Goal: Transaction & Acquisition: Purchase product/service

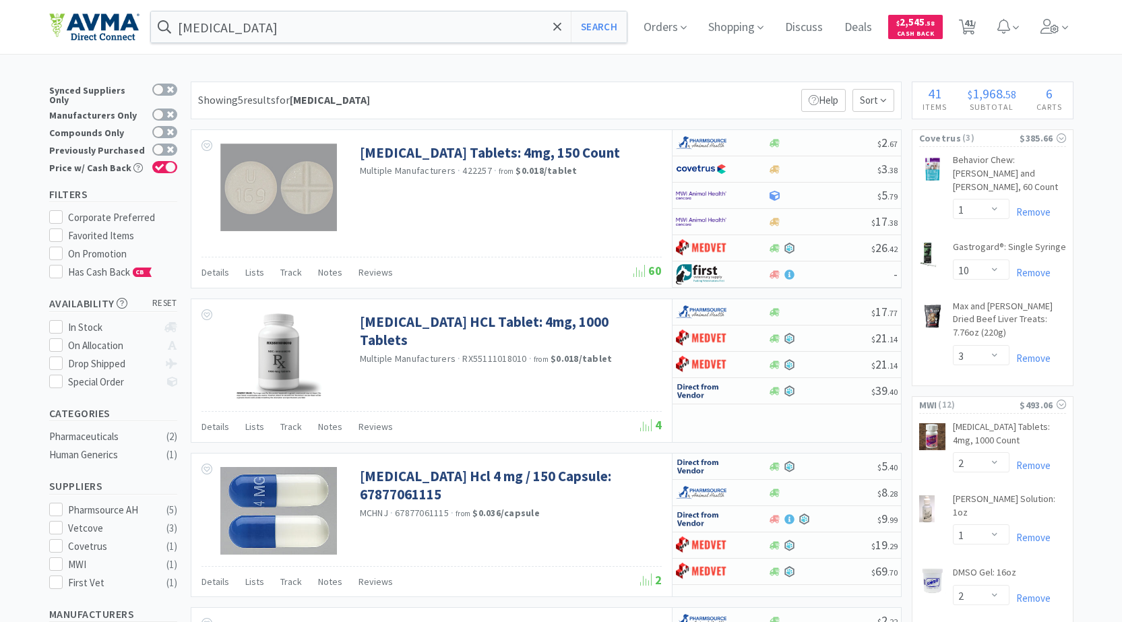
select select "1"
select select "10"
select select "3"
select select "2"
select select "1"
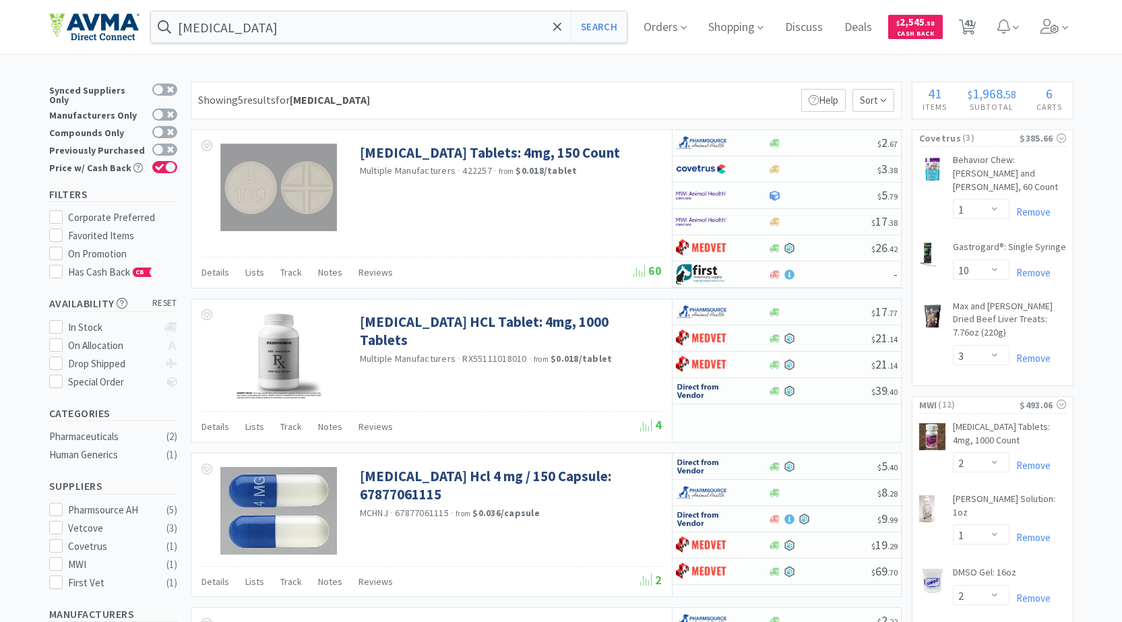
select select "2"
select select "3"
select select "2"
select select "1"
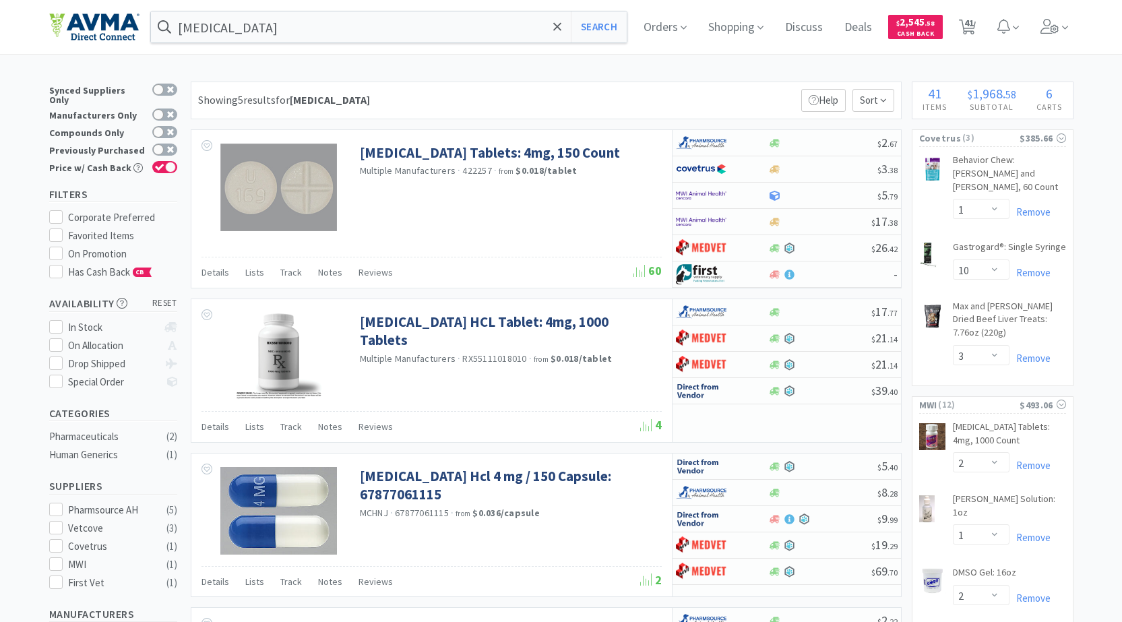
select select "1"
select select "4"
select select "1"
select select "2"
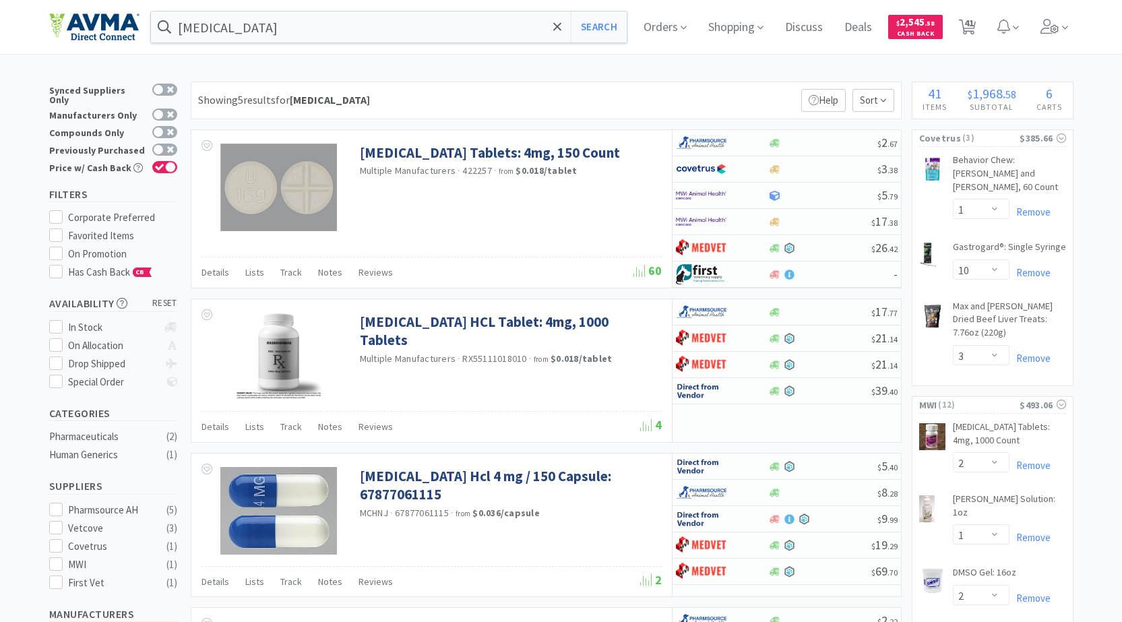
select select "3"
select select "1"
select select "8"
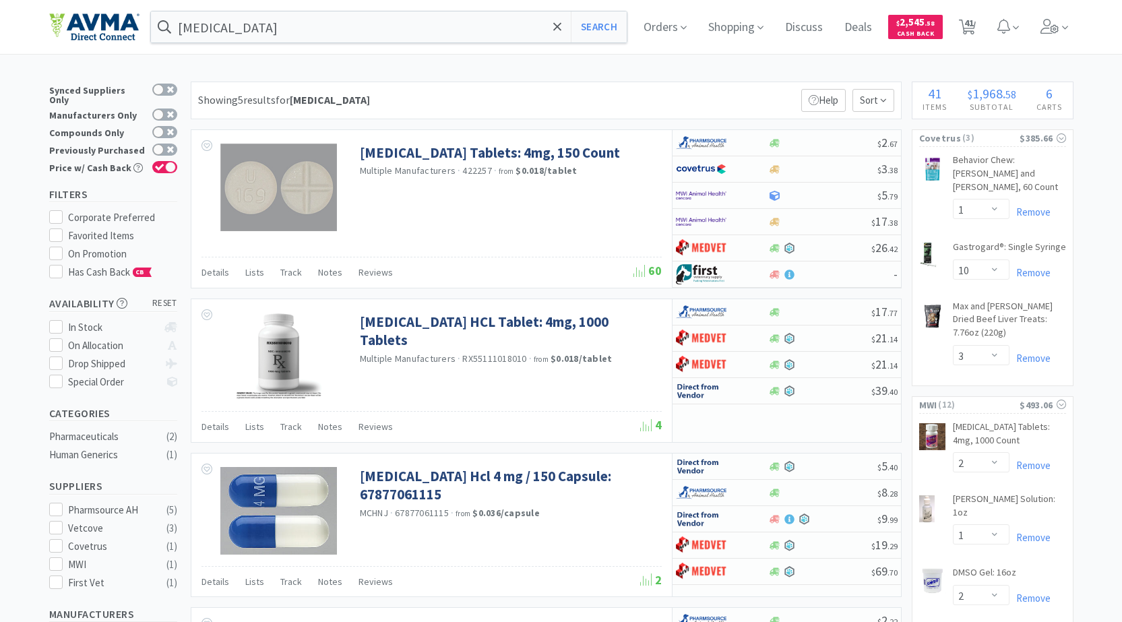
select select "1"
select select "5"
select select "4"
select select "1"
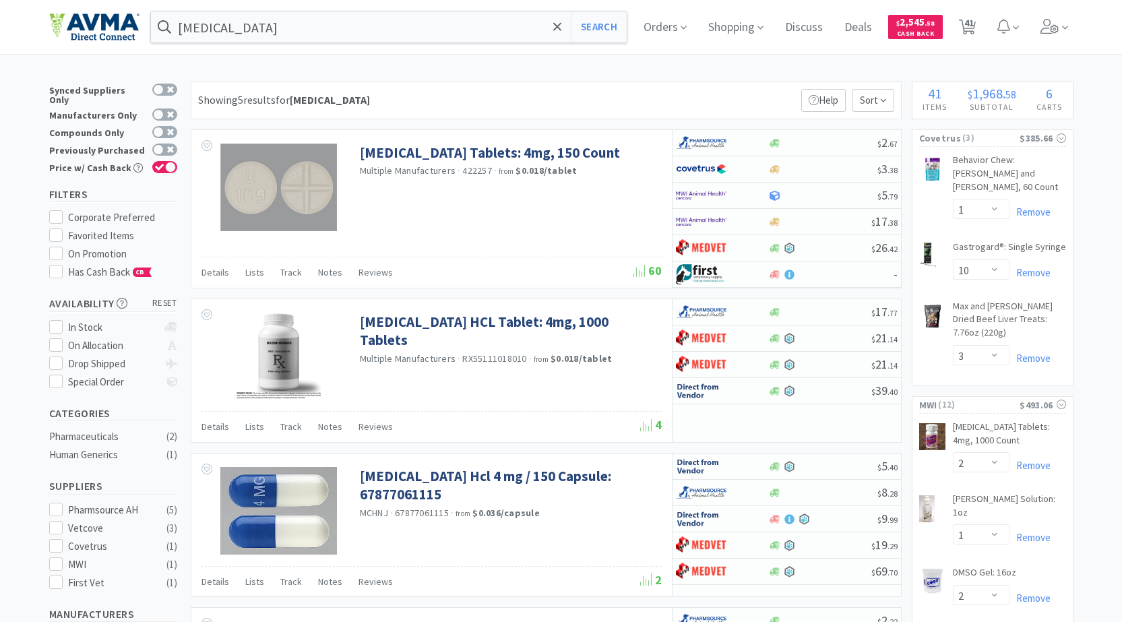
select select "10"
select select "1"
select select "2"
select select "4"
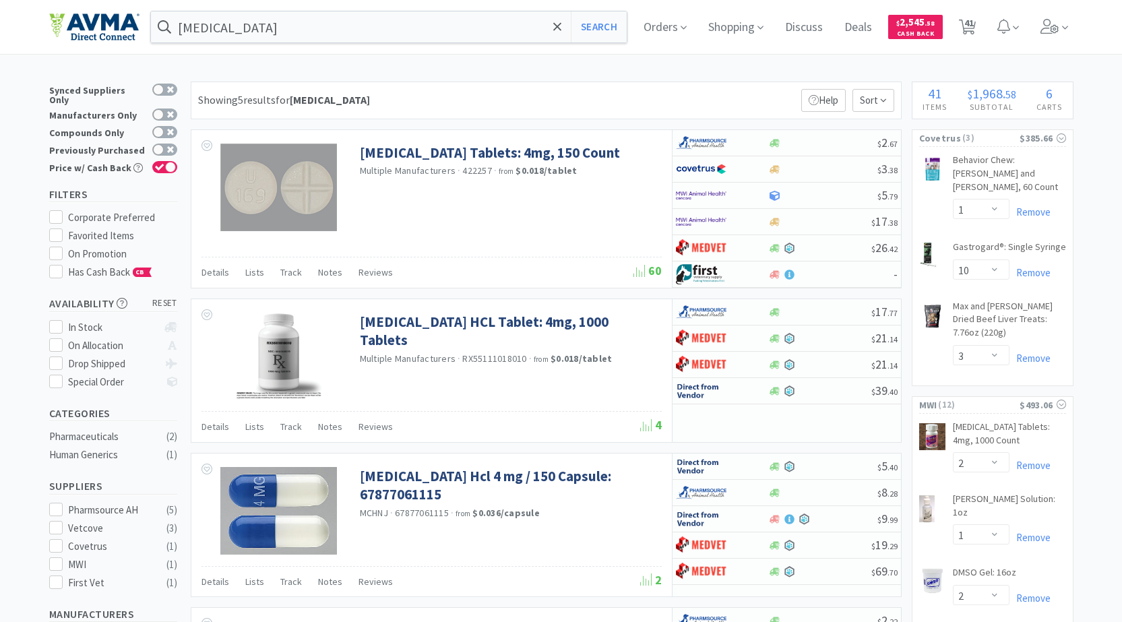
select select "2"
select select "1"
select select "2"
select select "1"
select select "6"
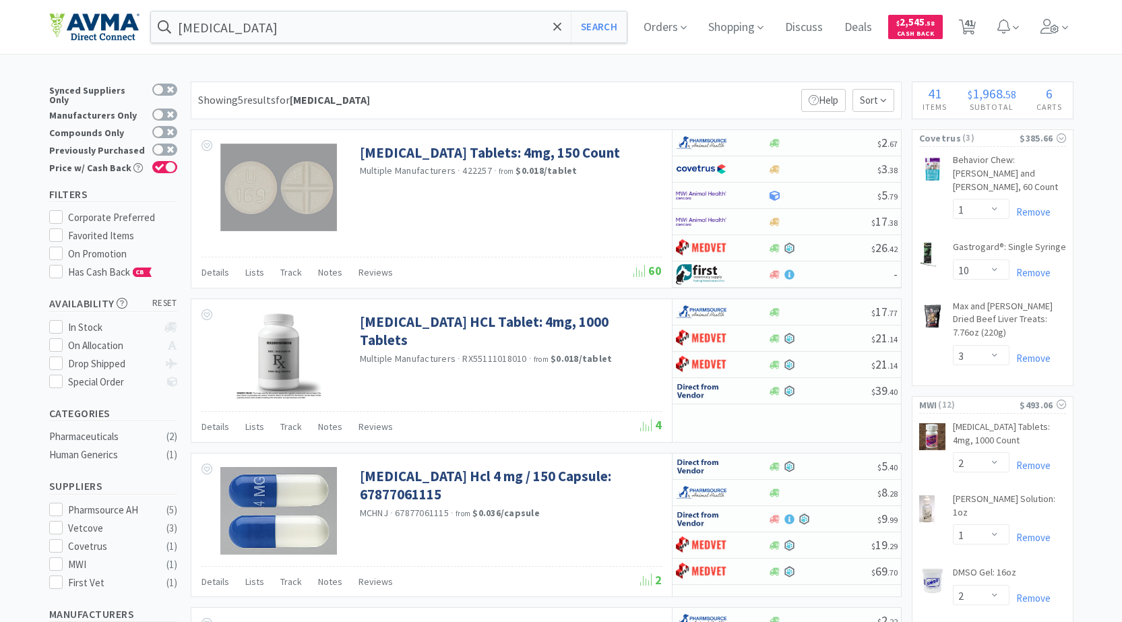
select select "2"
select select "1"
select select "4"
select select "2"
select select "1"
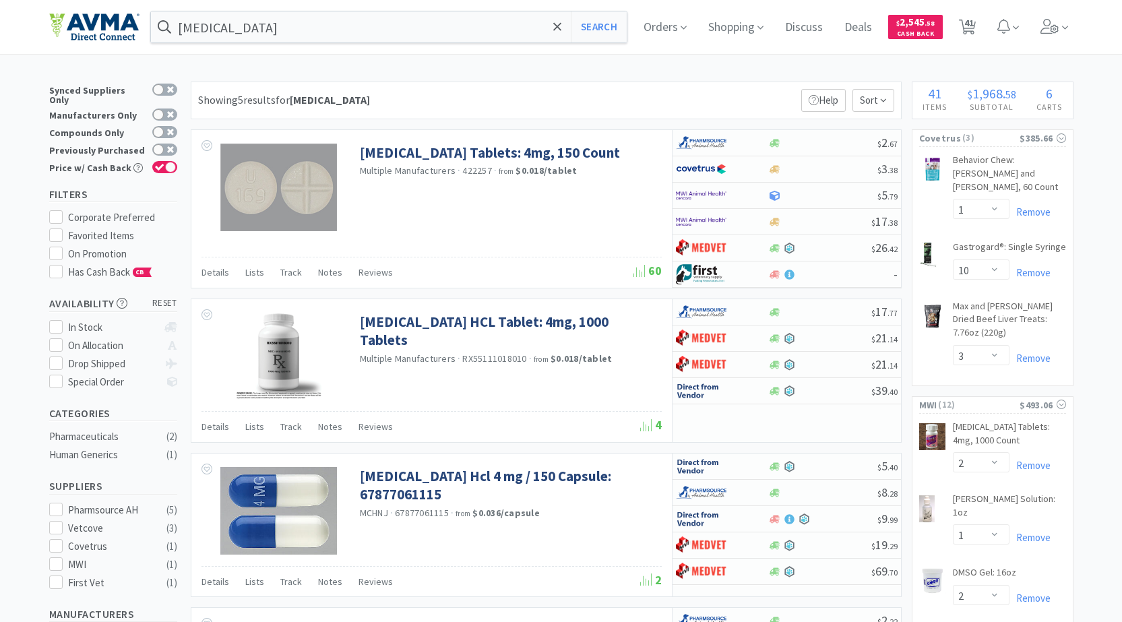
select select "1"
click at [385, 34] on input "[MEDICAL_DATA]" at bounding box center [389, 26] width 476 height 31
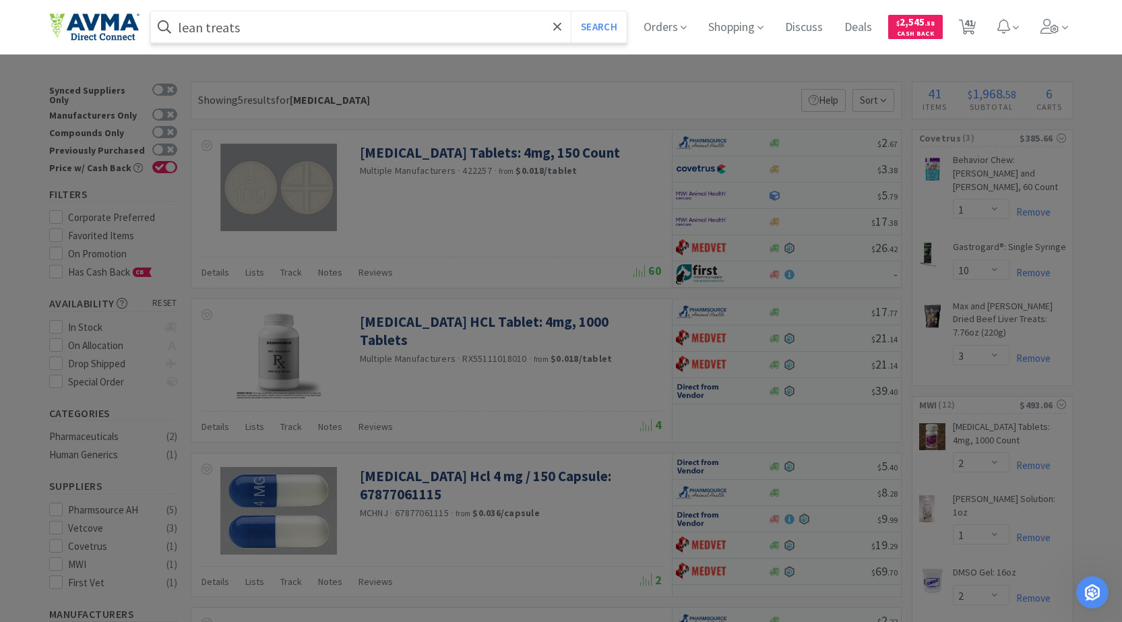
type input "lean treats"
click at [571, 11] on button "Search" at bounding box center [599, 26] width 56 height 31
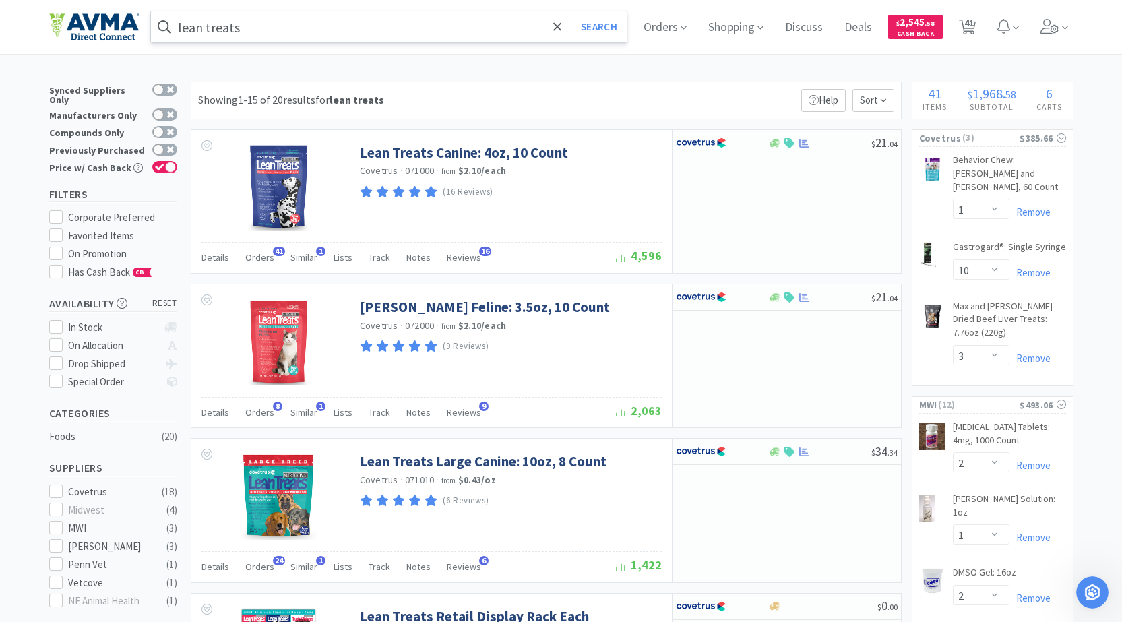
select select "2"
select select "3"
select select "1"
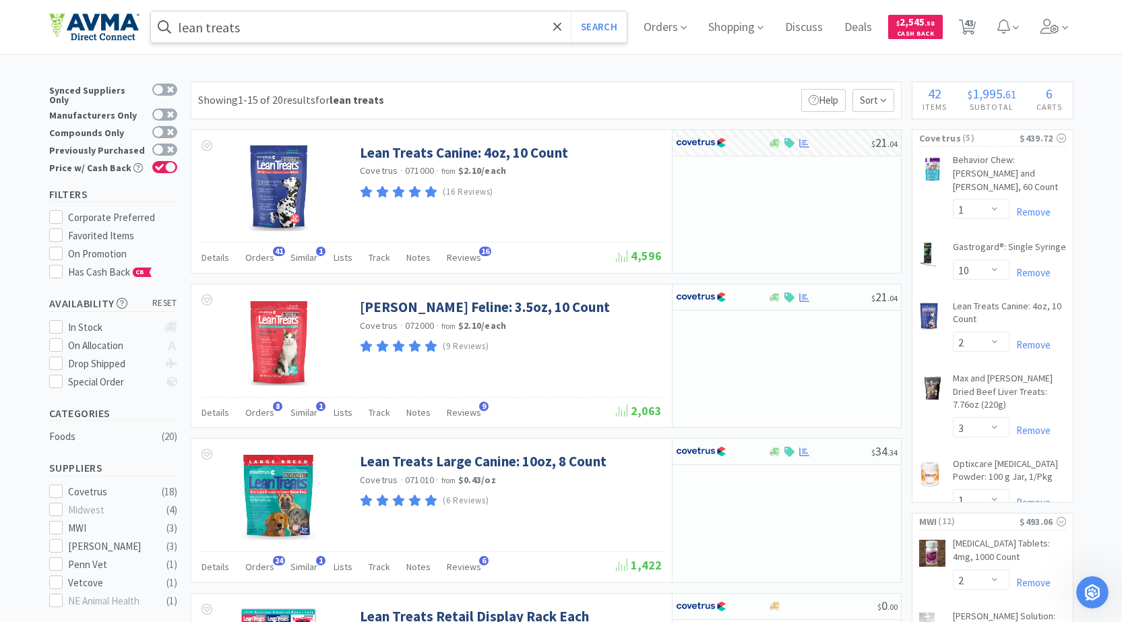
select select "1"
select select "2"
select select "3"
